Goal: Check status

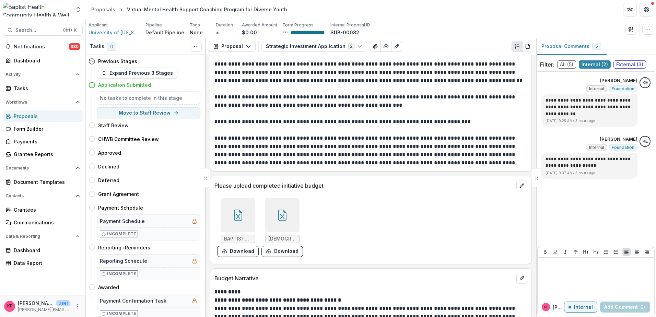
scroll to position [5949, 0]
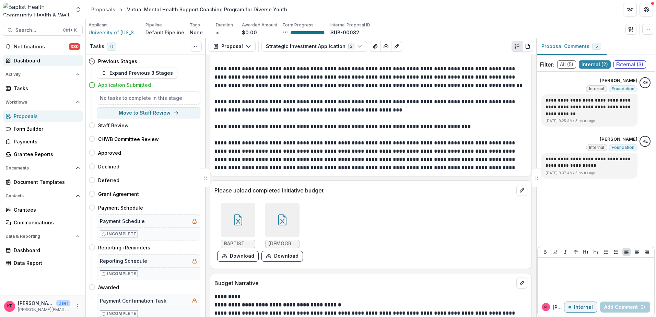
click at [39, 61] on div "Dashboard" at bounding box center [45, 60] width 63 height 7
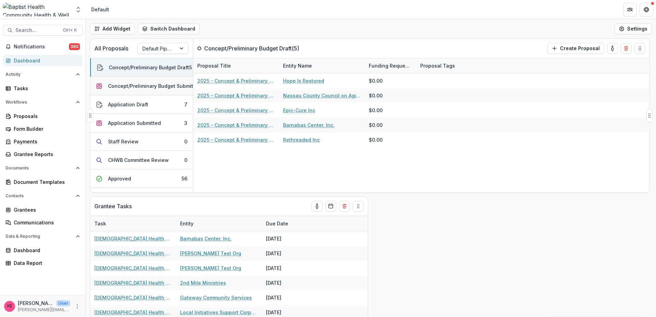
click at [142, 85] on div "Concept/Preliminary Budget Submitted" at bounding box center [154, 85] width 93 height 7
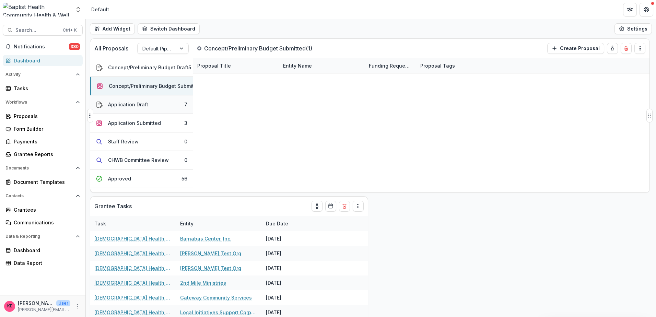
click at [140, 102] on div "Application Draft" at bounding box center [128, 104] width 40 height 7
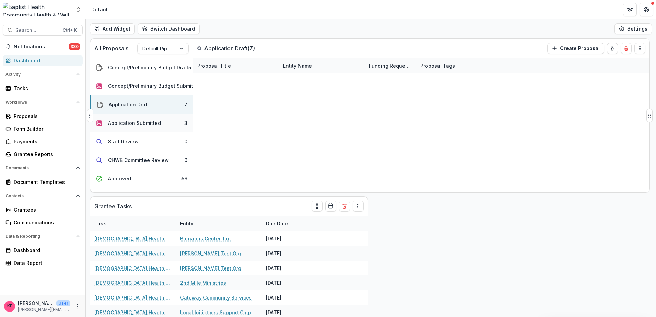
click at [155, 124] on div "Application Submitted" at bounding box center [134, 122] width 53 height 7
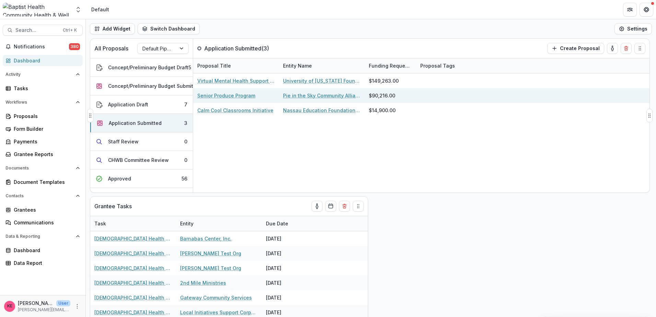
click at [224, 97] on link "Senior Produce Program" at bounding box center [226, 95] width 58 height 7
